Goal: Task Accomplishment & Management: Complete application form

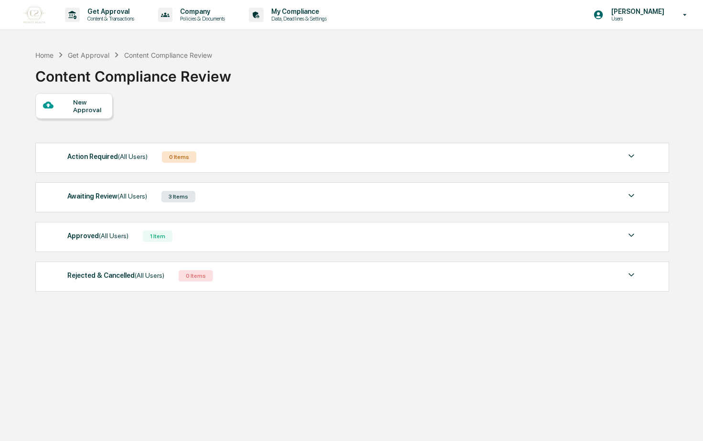
click at [95, 106] on div "New Approval" at bounding box center [89, 105] width 32 height 15
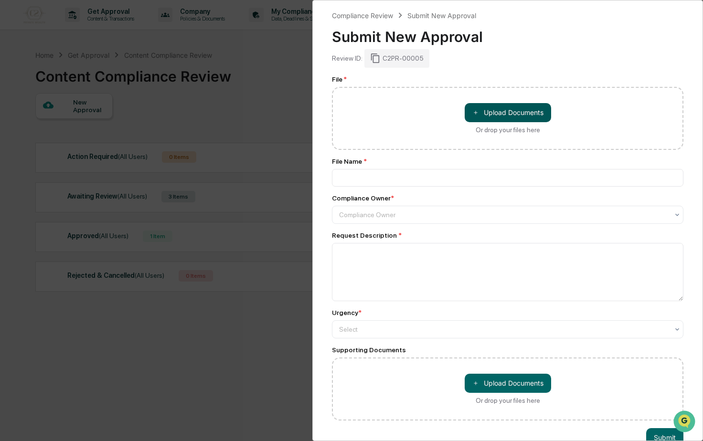
click at [478, 105] on button "＋ Upload Documents" at bounding box center [508, 112] width 86 height 19
type input "**********"
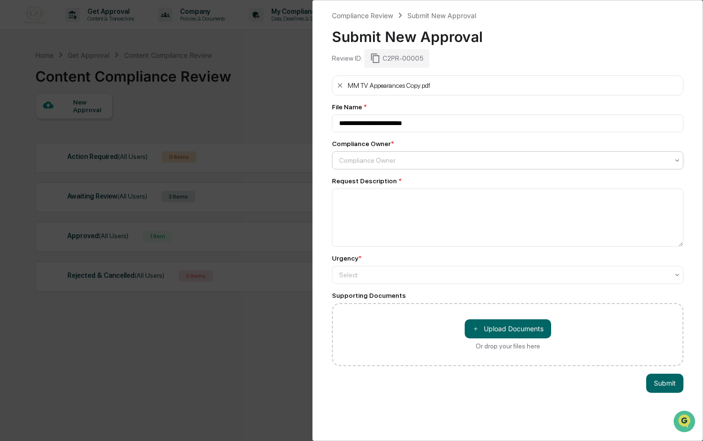
click at [367, 163] on div at bounding box center [503, 161] width 329 height 10
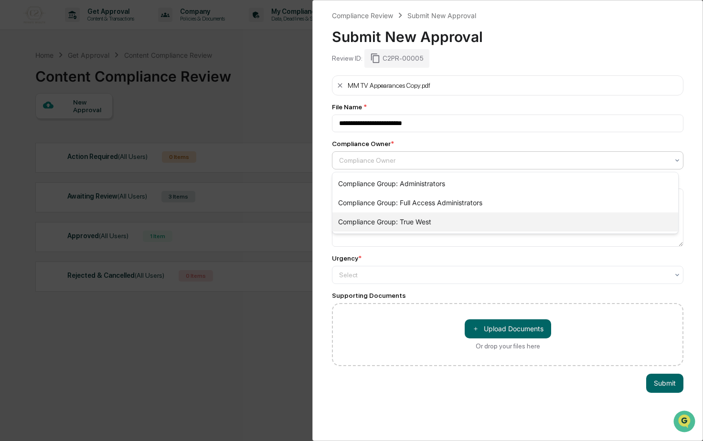
click at [378, 215] on div "Compliance Group: True West" at bounding box center [505, 221] width 346 height 19
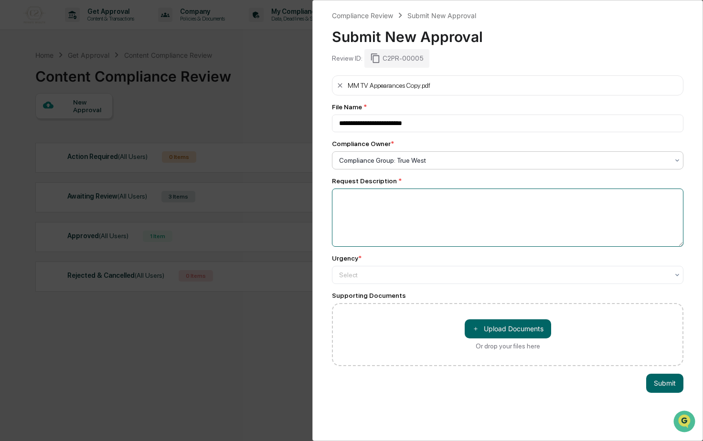
click at [396, 222] on textarea at bounding box center [507, 218] width 351 height 58
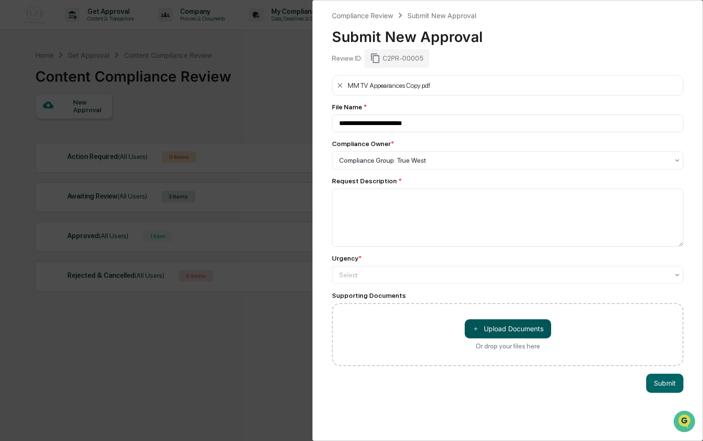
click at [492, 331] on button "＋ Upload Documents" at bounding box center [508, 328] width 86 height 19
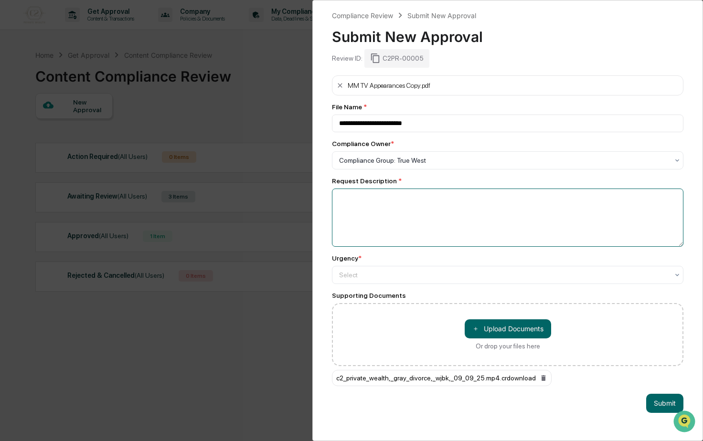
click at [557, 222] on textarea at bounding box center [507, 218] width 351 height 58
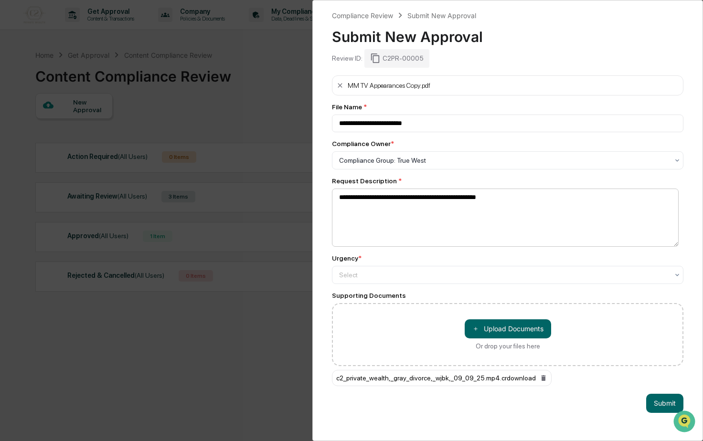
drag, startPoint x: 544, startPoint y: 196, endPoint x: 362, endPoint y: 198, distance: 181.9
click at [362, 198] on textarea "**********" at bounding box center [505, 218] width 347 height 58
type textarea "**********"
click at [589, 396] on div "**********" at bounding box center [507, 220] width 391 height 441
click at [654, 402] on button "Submit" at bounding box center [664, 403] width 37 height 19
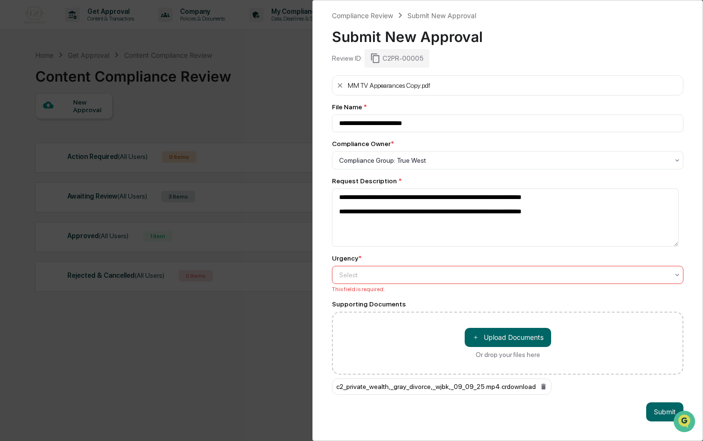
click at [525, 275] on div at bounding box center [503, 275] width 329 height 10
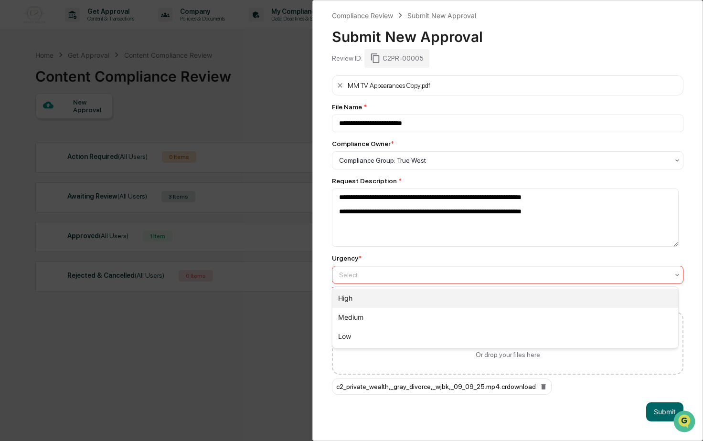
click at [470, 304] on div "High" at bounding box center [505, 298] width 346 height 19
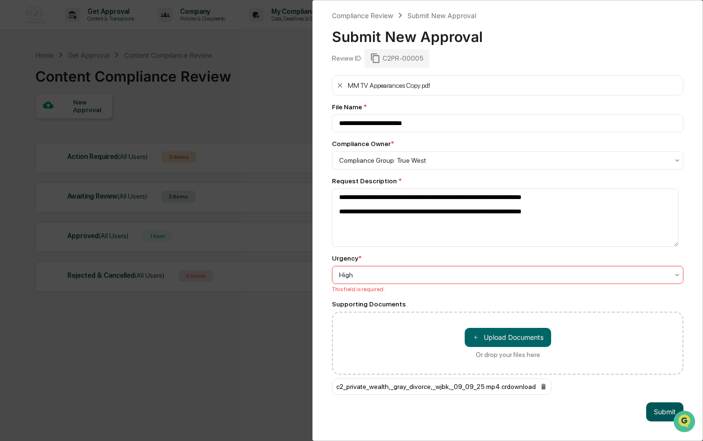
click at [658, 409] on button "Submit" at bounding box center [664, 411] width 37 height 19
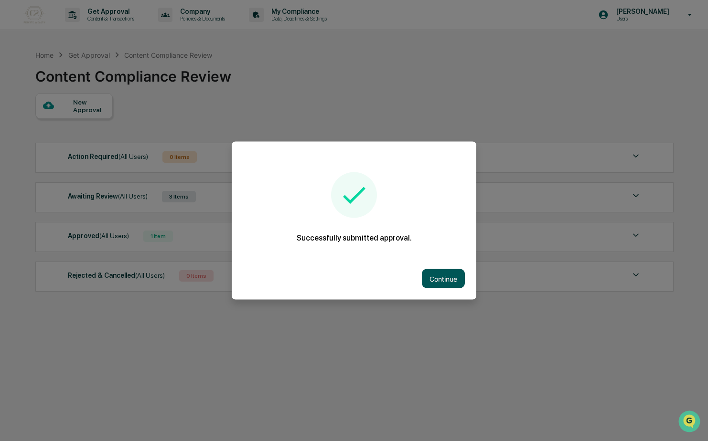
click at [433, 279] on button "Continue" at bounding box center [443, 278] width 43 height 19
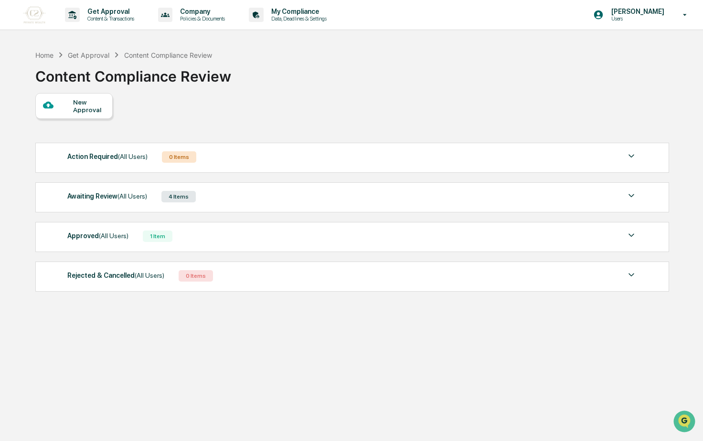
click at [181, 197] on div "4 Items" at bounding box center [178, 196] width 34 height 11
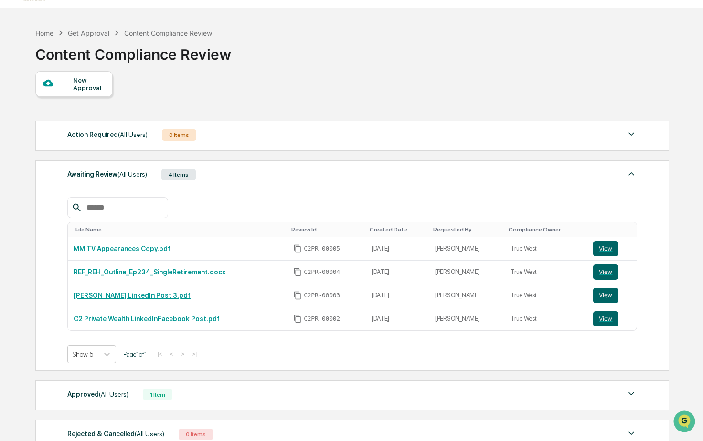
scroll to position [99, 0]
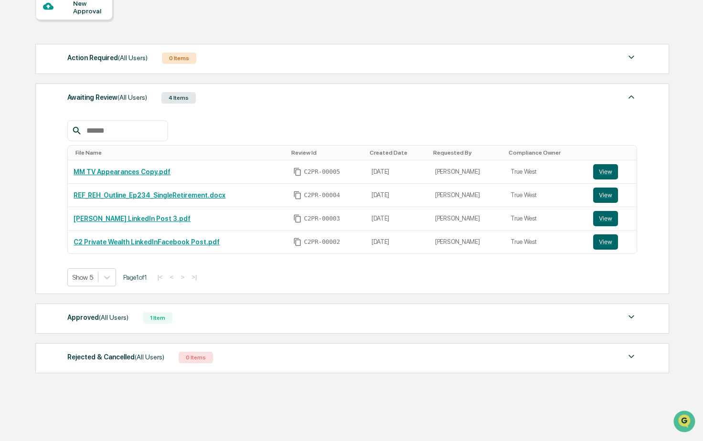
click at [197, 313] on div "Approved (All Users) 1 Item" at bounding box center [351, 317] width 569 height 13
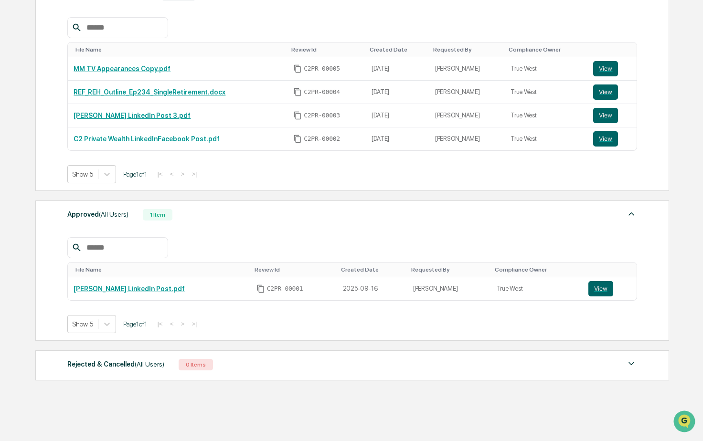
scroll to position [209, 0]
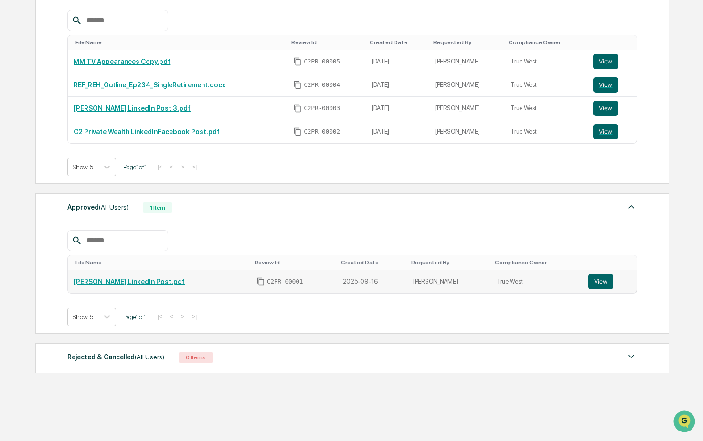
click at [119, 279] on link "[PERSON_NAME] LinkedIn Post.pdf" at bounding box center [129, 282] width 111 height 8
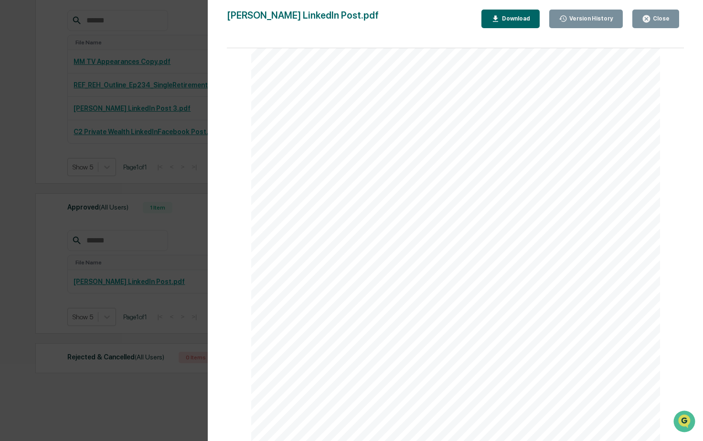
scroll to position [158, 0]
click at [120, 233] on div "Version History [DATE] 03:35 PM [PERSON_NAME] [DATE] 05:57 PM [PERSON_NAME] Lin…" at bounding box center [351, 220] width 703 height 441
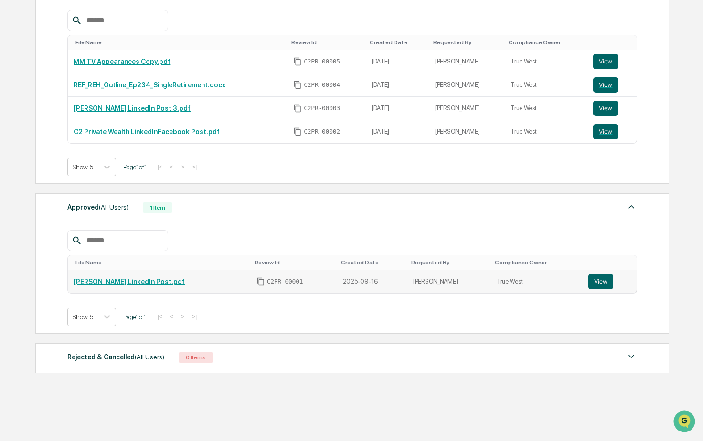
click at [267, 281] on span "C2PR-00001" at bounding box center [285, 282] width 36 height 8
click at [594, 283] on button "View" at bounding box center [600, 281] width 25 height 15
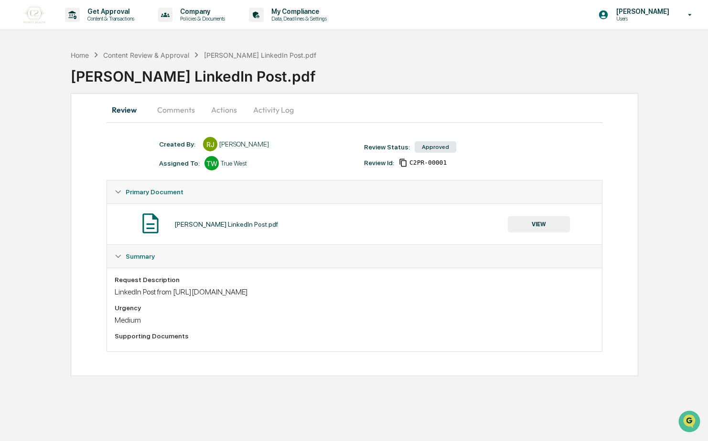
click at [133, 259] on span "Summary" at bounding box center [140, 257] width 29 height 8
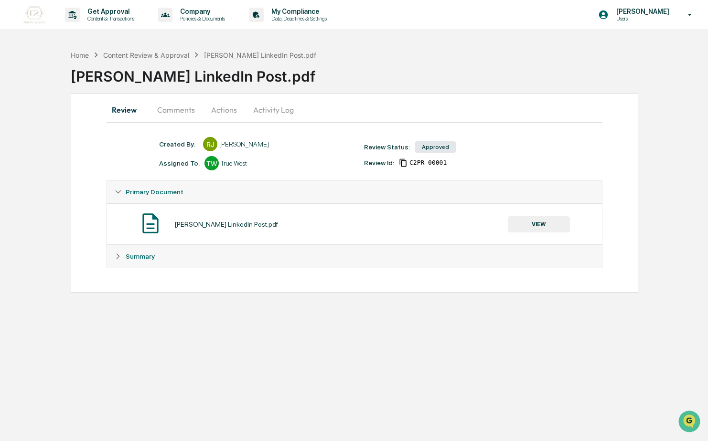
click at [133, 259] on span "Summary" at bounding box center [140, 257] width 29 height 8
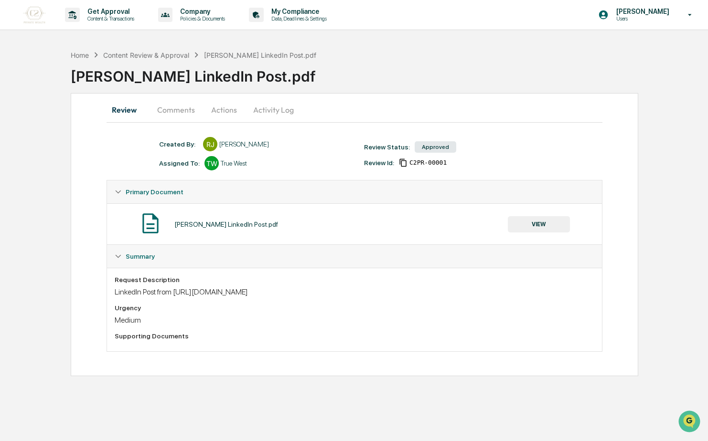
drag, startPoint x: 309, startPoint y: 290, endPoint x: 180, endPoint y: 294, distance: 129.0
click at [180, 294] on div "LinkedIn Post from https://www.linkedin.com/in/kirkcassidy/" at bounding box center [354, 291] width 479 height 9
drag, startPoint x: 180, startPoint y: 294, endPoint x: 252, endPoint y: 277, distance: 73.5
click at [250, 277] on div "Request Description" at bounding box center [354, 280] width 479 height 8
click at [180, 109] on button "Comments" at bounding box center [175, 109] width 53 height 23
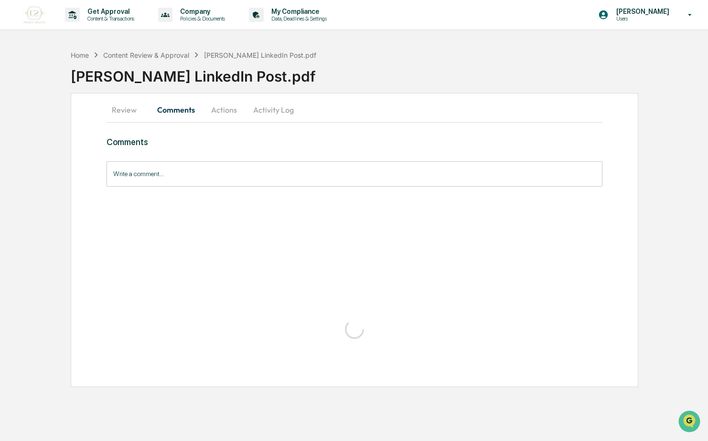
click at [228, 110] on button "Actions" at bounding box center [223, 109] width 43 height 23
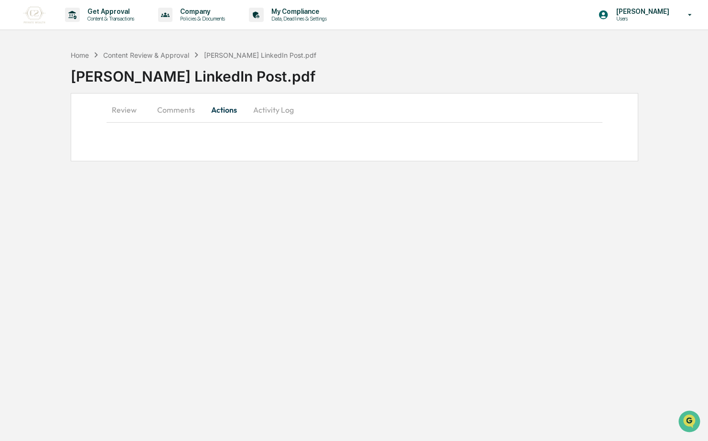
click at [278, 114] on button "Activity Log" at bounding box center [273, 109] width 56 height 23
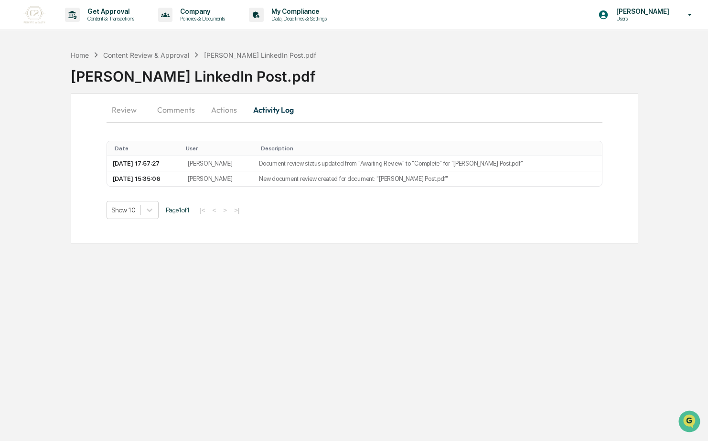
click at [128, 107] on button "Review" at bounding box center [127, 109] width 43 height 23
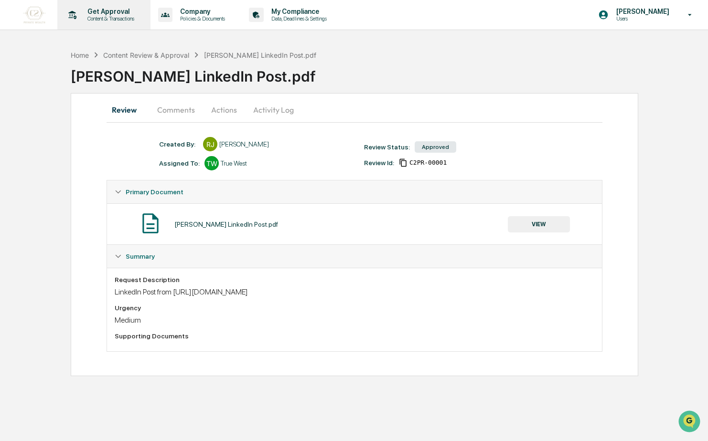
click at [121, 22] on div "Get Approval Content & Transactions" at bounding box center [103, 15] width 84 height 30
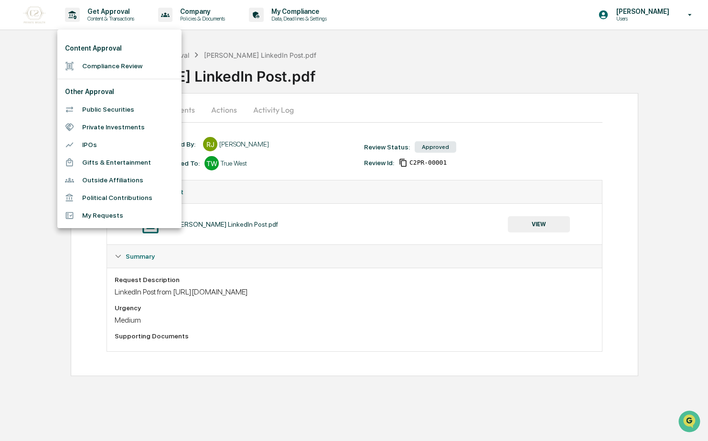
click at [203, 20] on div at bounding box center [354, 220] width 708 height 441
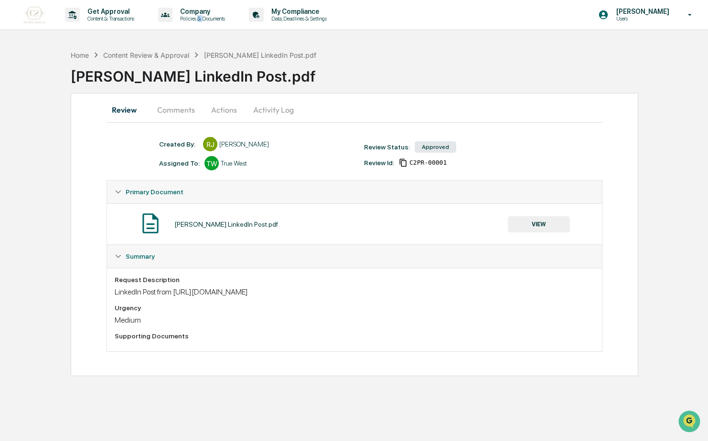
click at [203, 20] on p "Policies & Documents" at bounding box center [200, 18] width 57 height 7
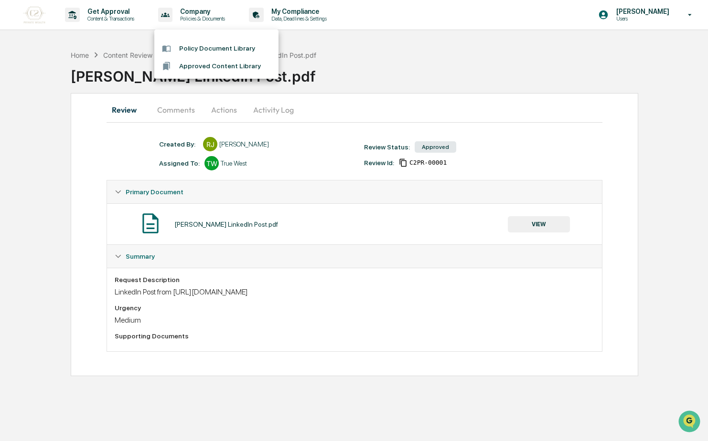
drag, startPoint x: 203, startPoint y: 20, endPoint x: 120, endPoint y: 11, distance: 84.0
click at [120, 11] on div at bounding box center [354, 220] width 708 height 441
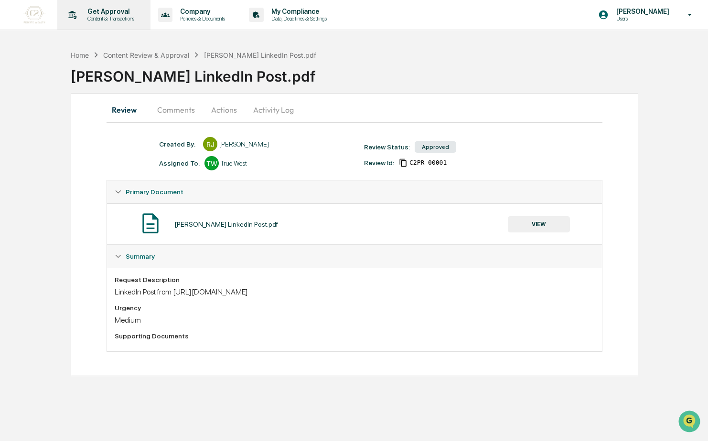
click at [101, 14] on p "Get Approval" at bounding box center [109, 12] width 59 height 8
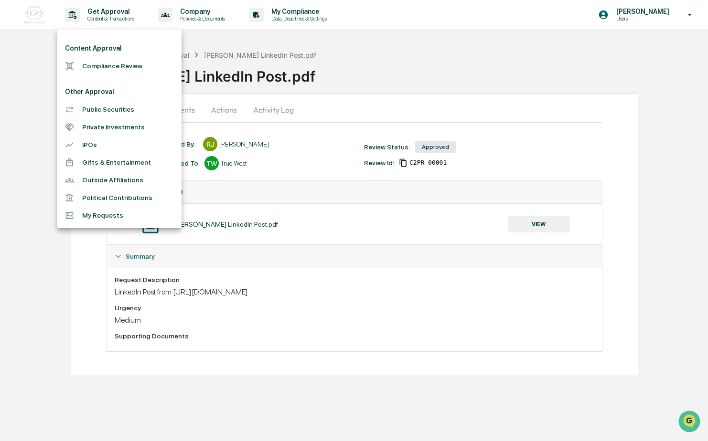
click at [479, 38] on div at bounding box center [354, 220] width 708 height 441
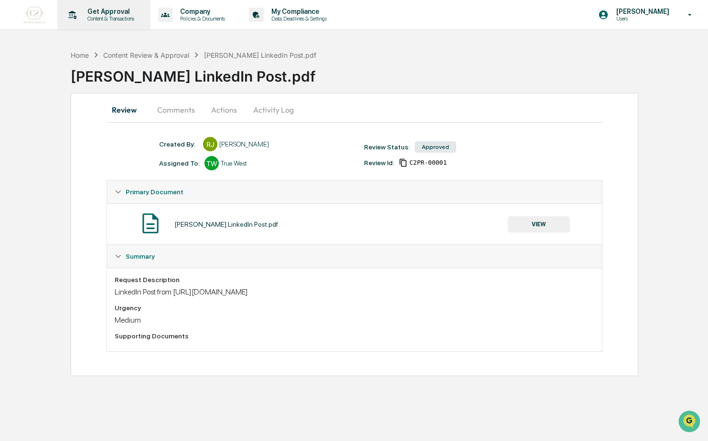
click at [125, 14] on p "Get Approval" at bounding box center [109, 12] width 59 height 8
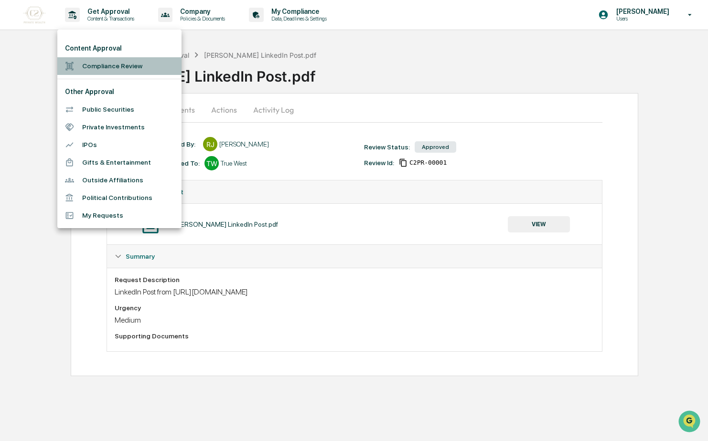
click at [112, 64] on li "Compliance Review" at bounding box center [119, 66] width 124 height 18
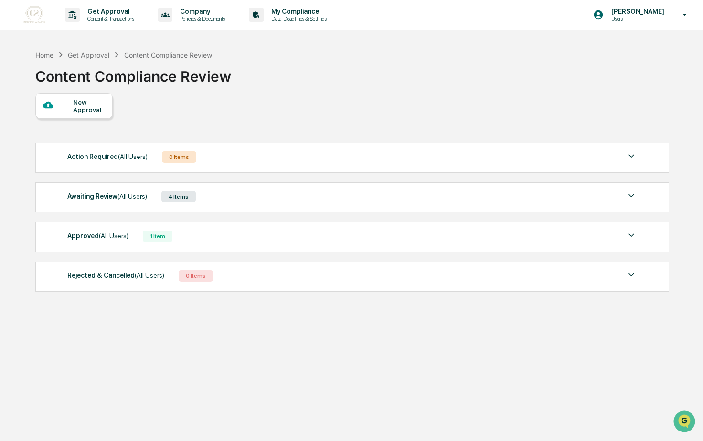
click at [229, 204] on div "Awaiting Review (All Users) 4 Items File Name Review Id Created Date Requested …" at bounding box center [352, 197] width 634 height 30
click at [140, 201] on div "Awaiting Review (All Users)" at bounding box center [107, 196] width 80 height 12
